Goal: Transaction & Acquisition: Purchase product/service

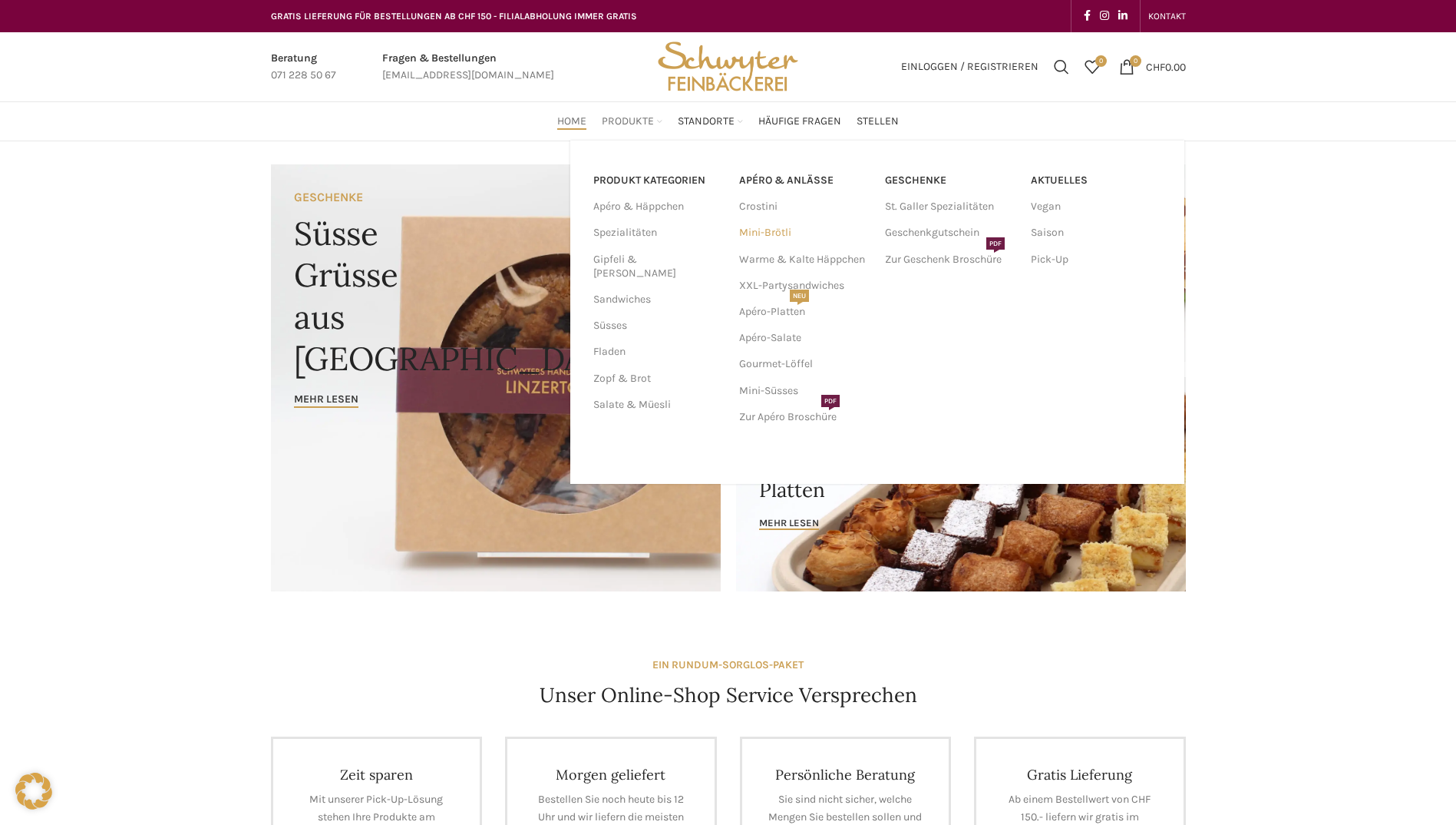
click at [770, 231] on link "Mini-Brötli" at bounding box center [804, 232] width 130 height 26
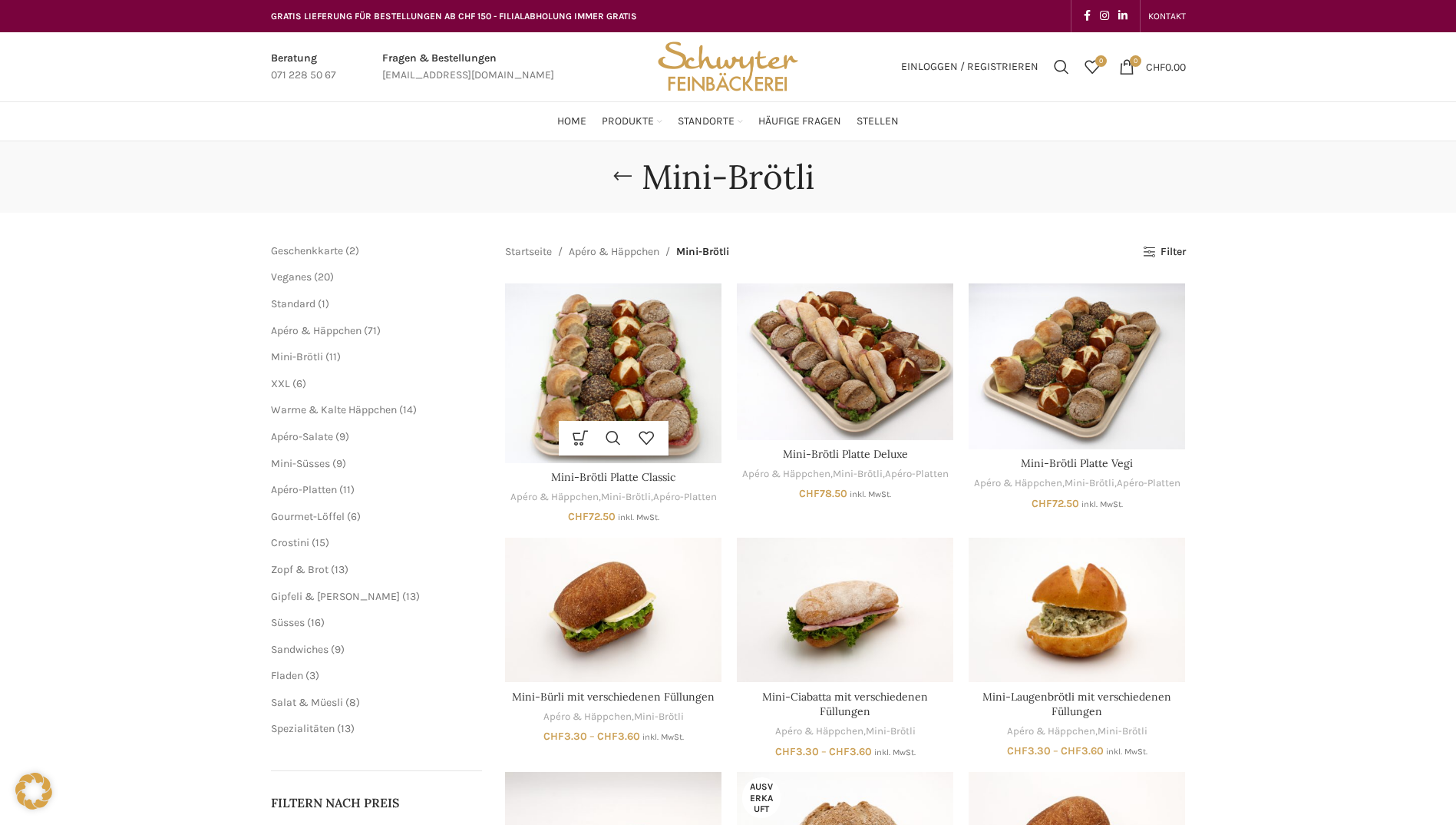
click at [667, 387] on img "Mini-Brötli Platte Classic" at bounding box center [613, 373] width 216 height 180
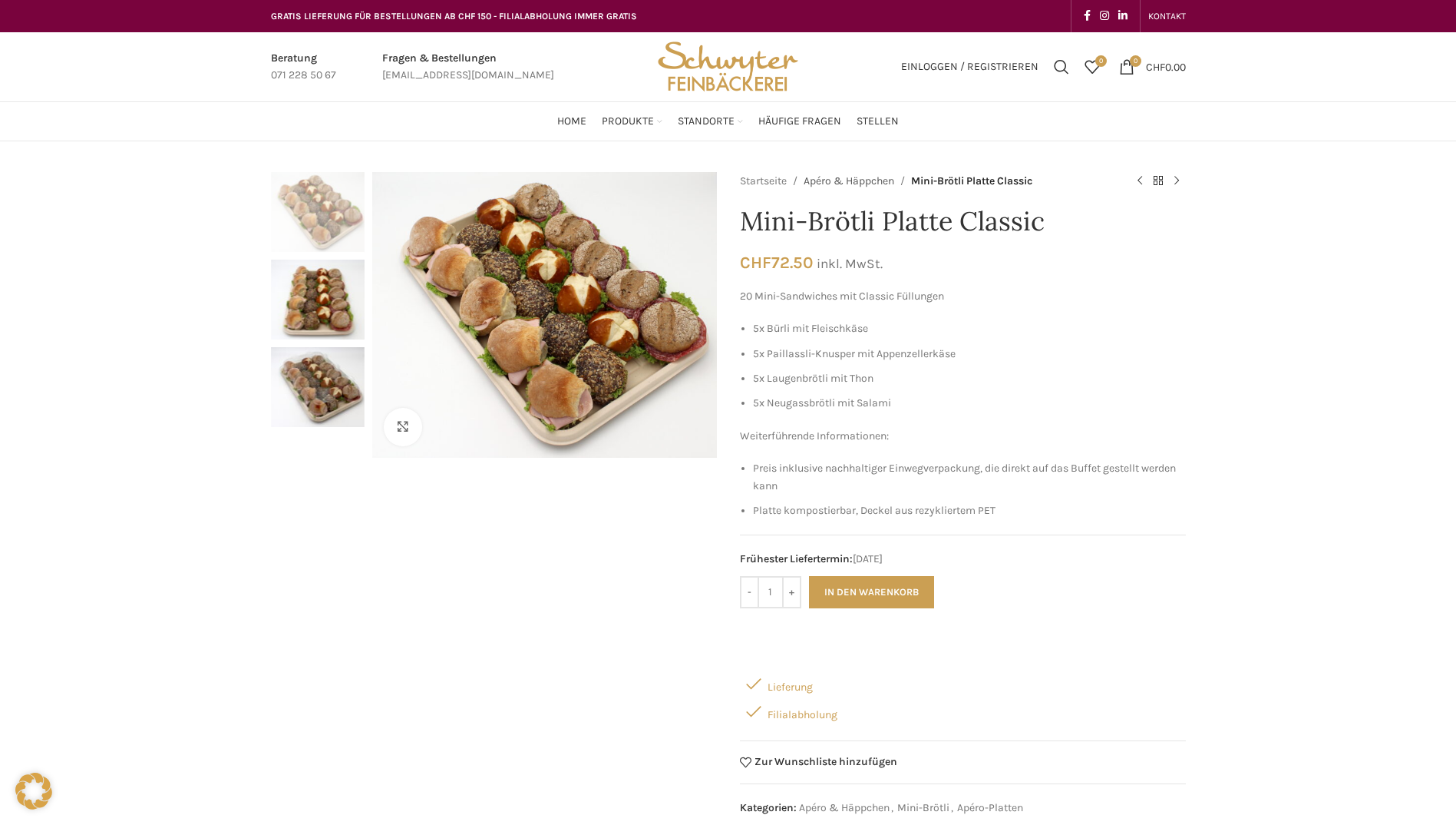
click at [855, 183] on link "Apéro & Häppchen" at bounding box center [849, 181] width 91 height 17
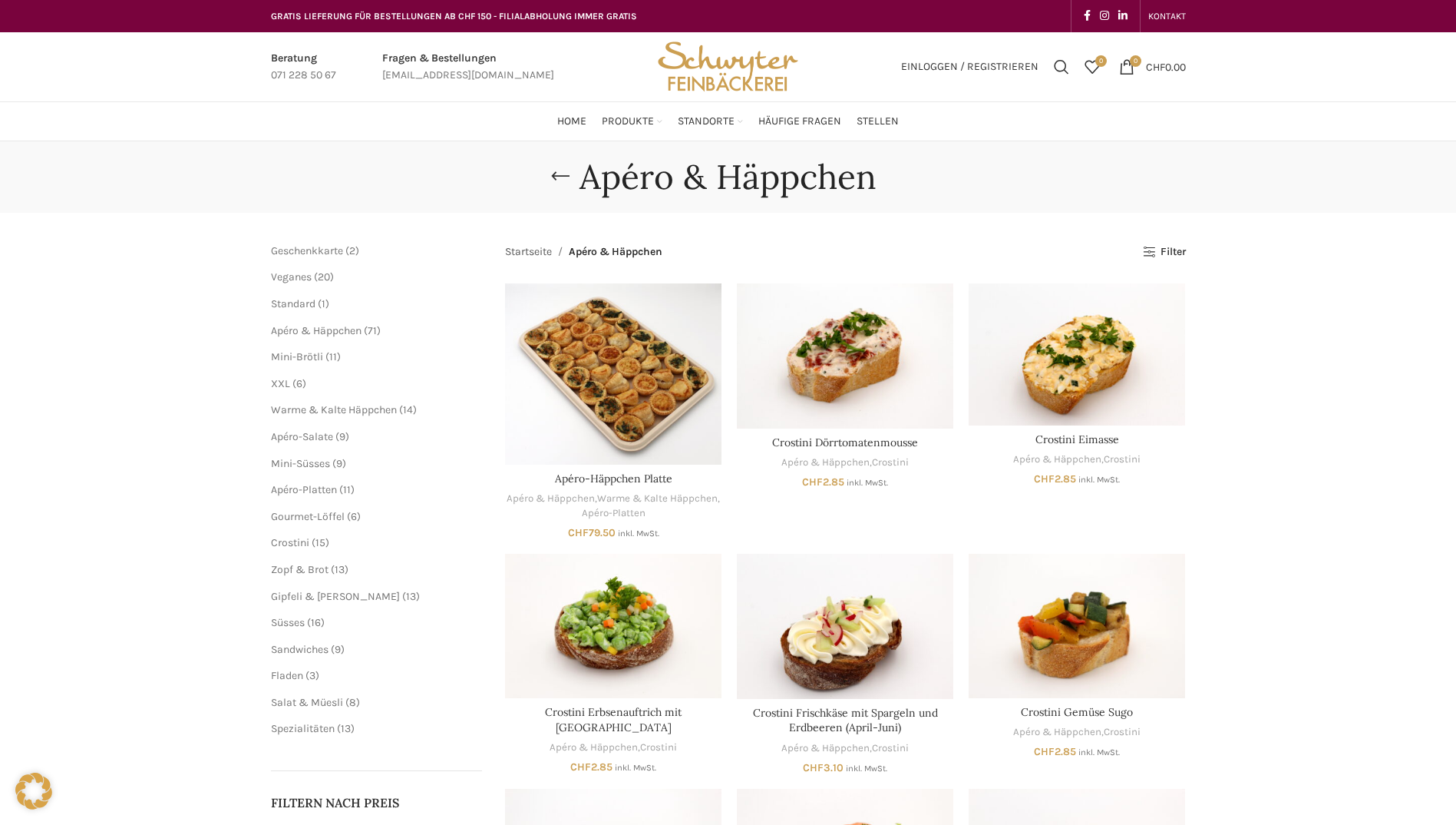
click at [545, 252] on link "Startseite" at bounding box center [528, 252] width 47 height 17
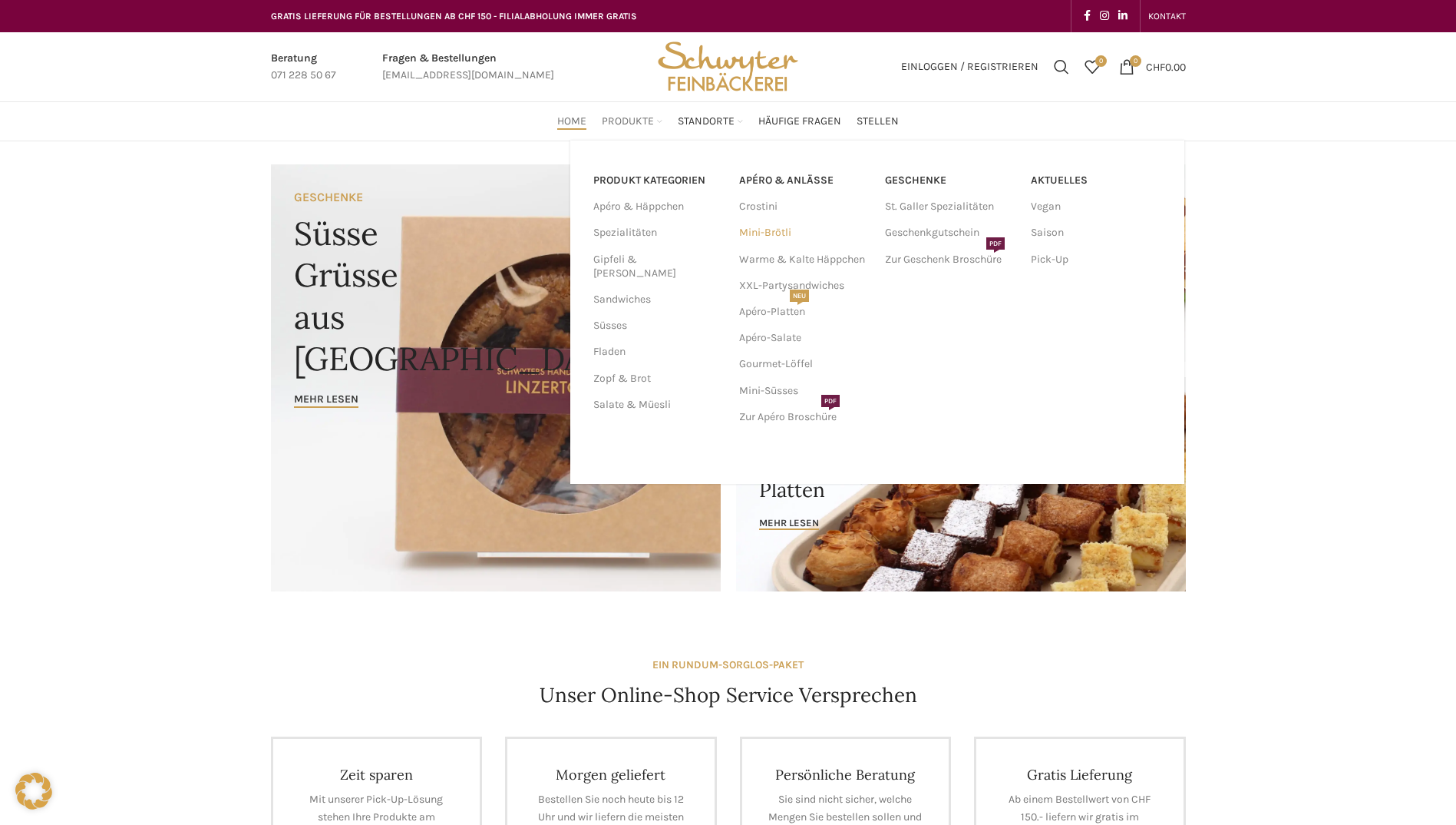
click at [776, 229] on link "Mini-Brötli" at bounding box center [804, 232] width 130 height 26
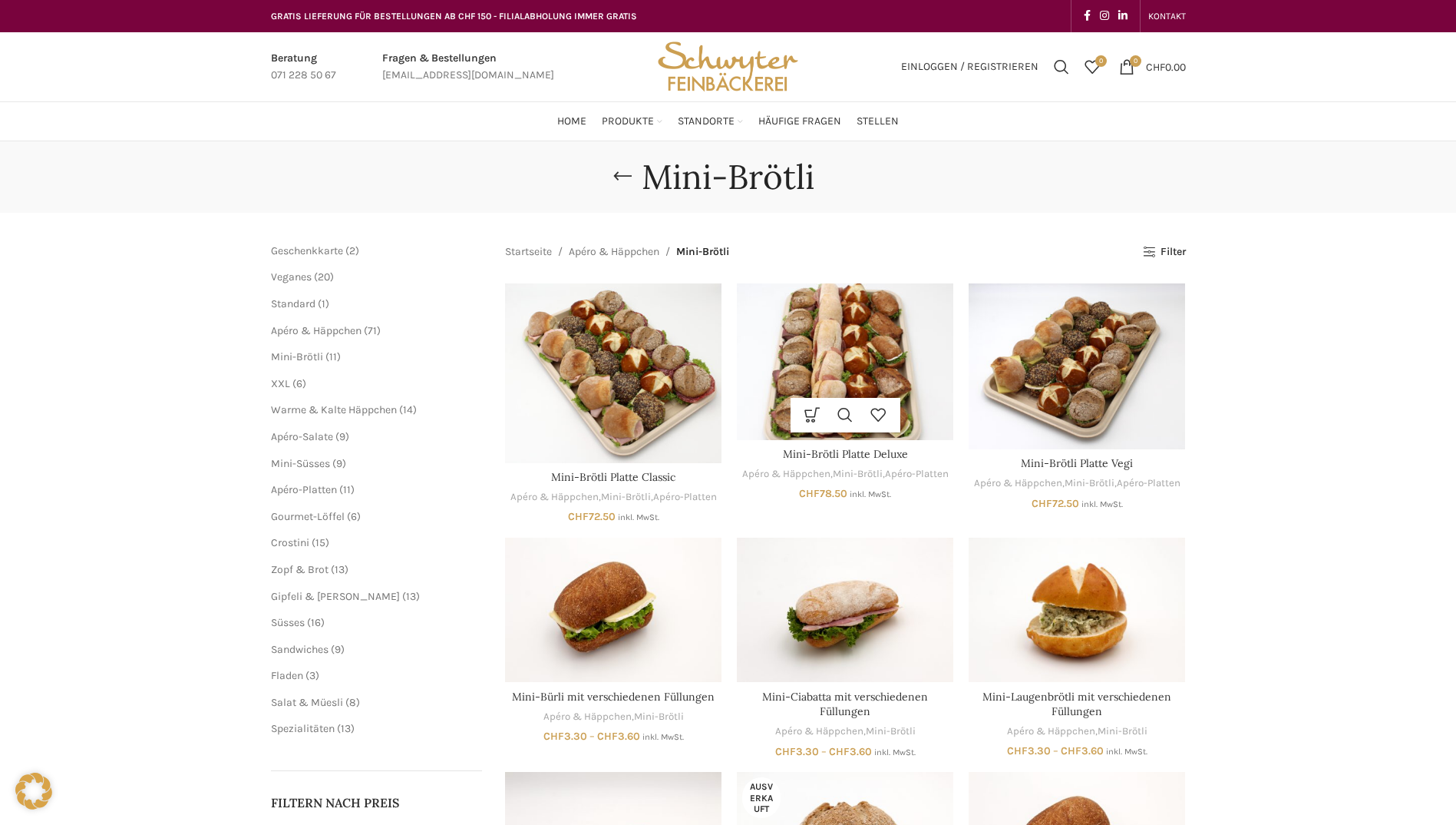
click at [904, 372] on img "Mini-Brötli Platte Deluxe" at bounding box center [845, 361] width 216 height 156
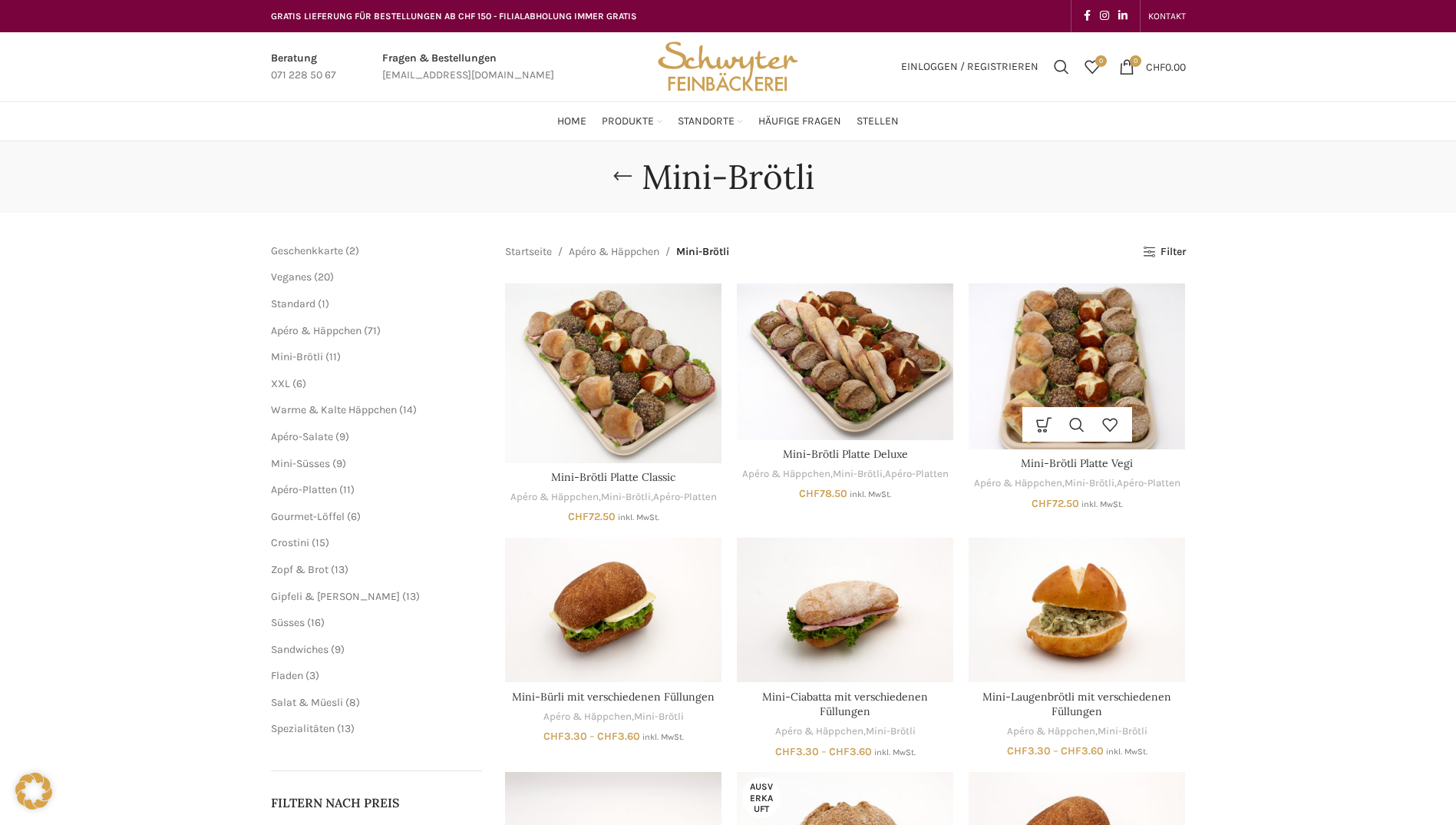
click at [1148, 336] on img "Mini-Brötli Platte Vegi" at bounding box center [1077, 366] width 216 height 166
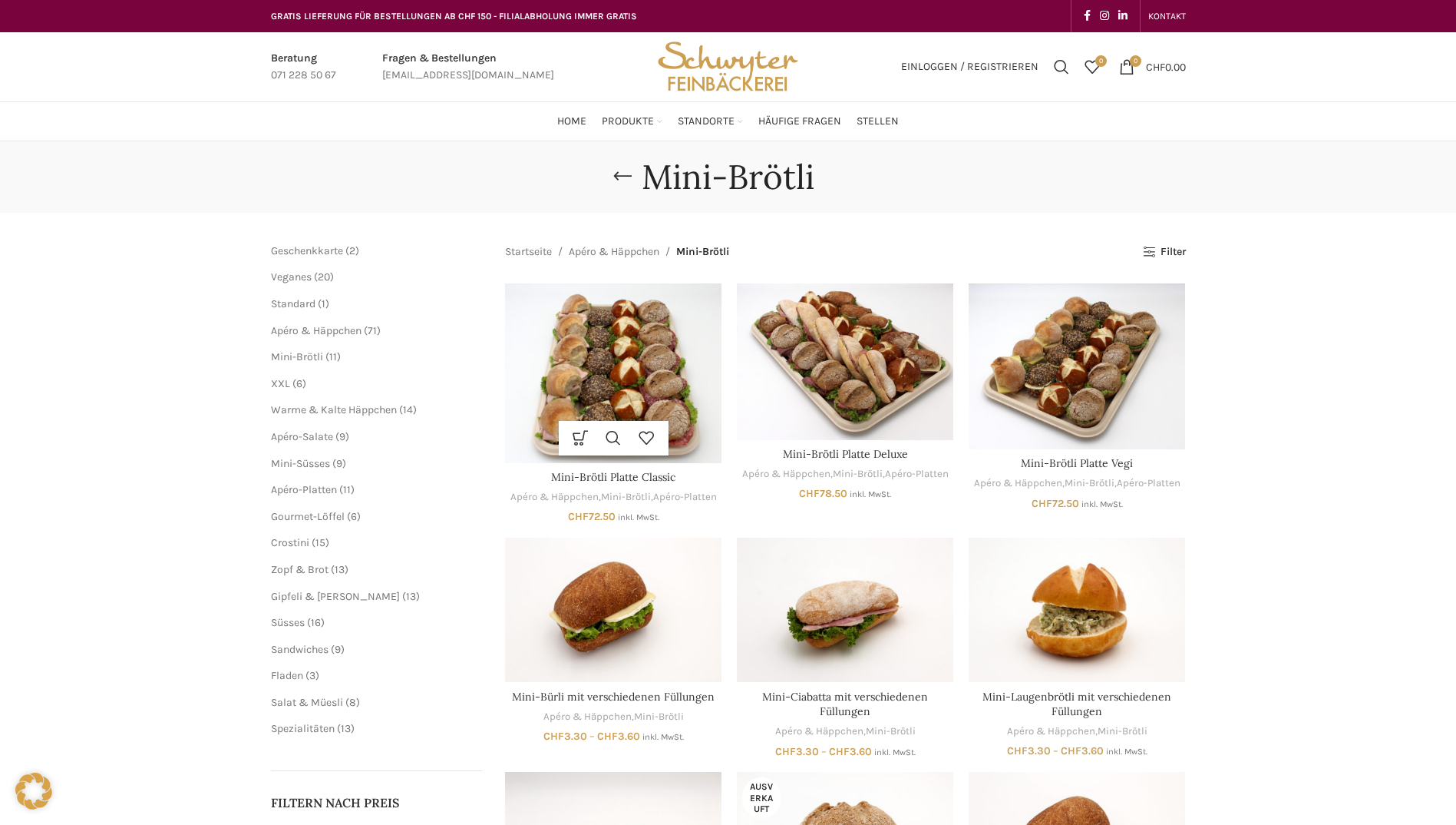
click at [602, 308] on img "Mini-Brötli Platte Classic" at bounding box center [613, 373] width 216 height 180
